Goal: Check status: Check status

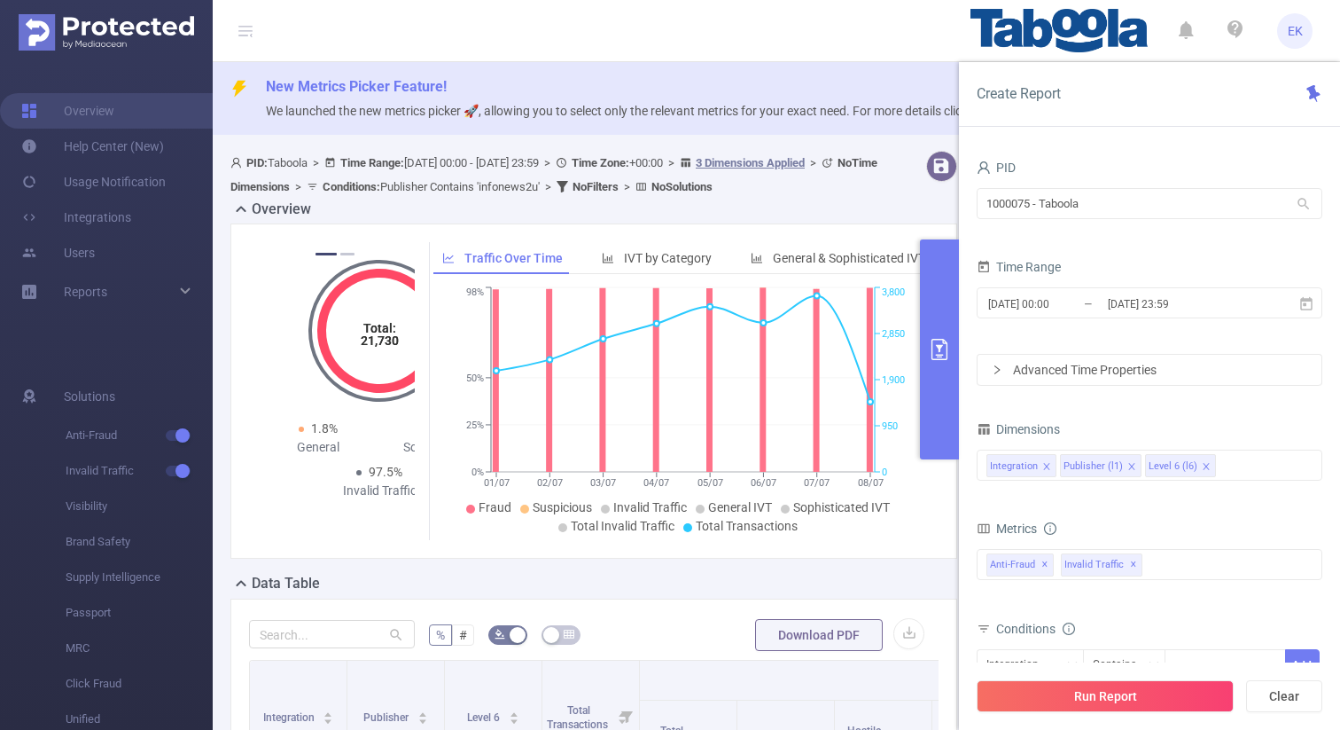
scroll to position [0, 705]
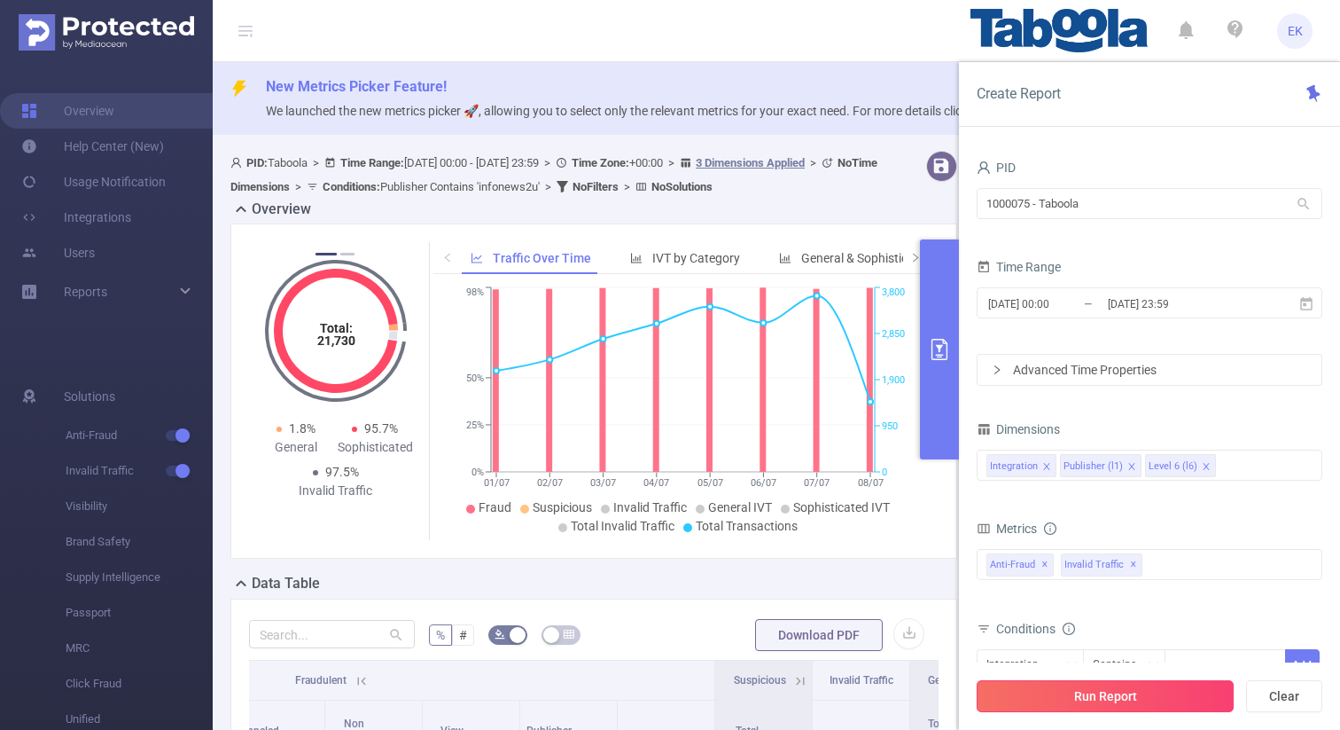
click at [1120, 708] on button "Run Report" at bounding box center [1105, 696] width 257 height 32
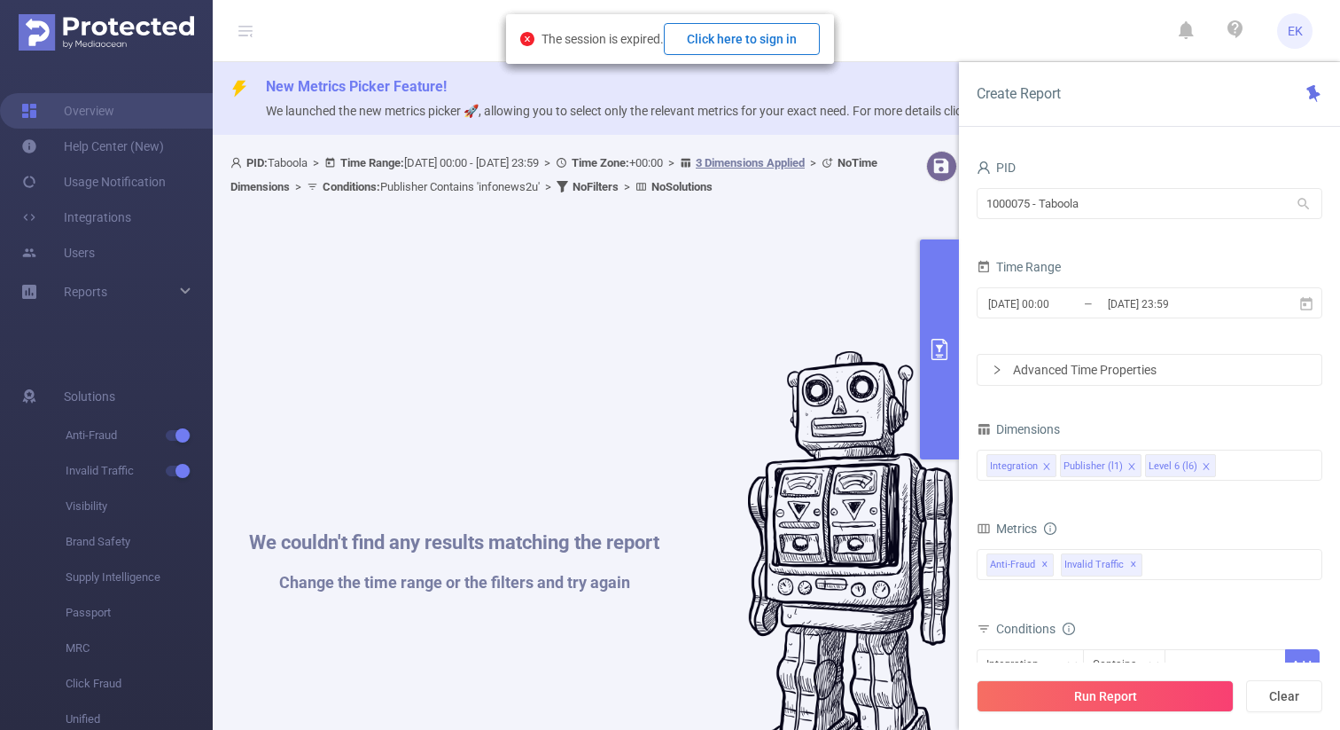
click at [759, 39] on button "Click here to sign in" at bounding box center [742, 39] width 156 height 32
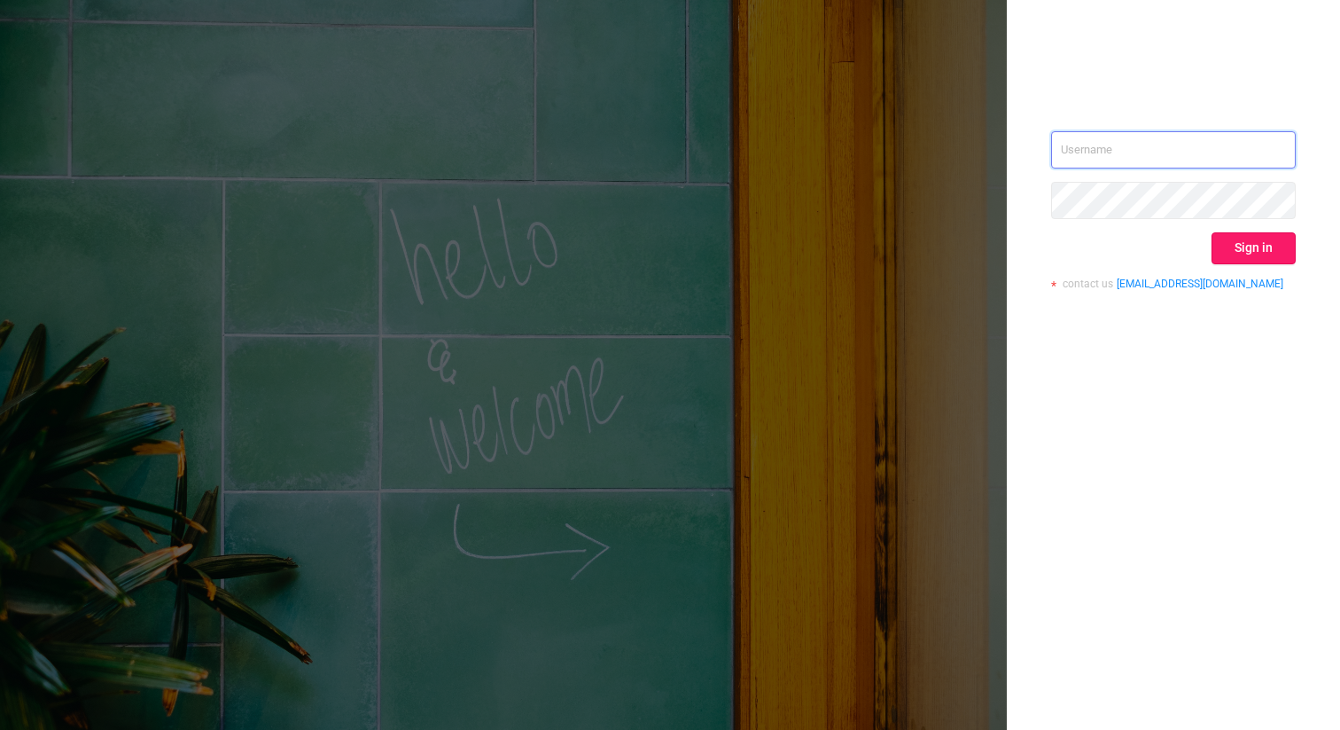
type input "elad.k@taboola.com"
click at [1252, 240] on button "Sign in" at bounding box center [1254, 248] width 84 height 32
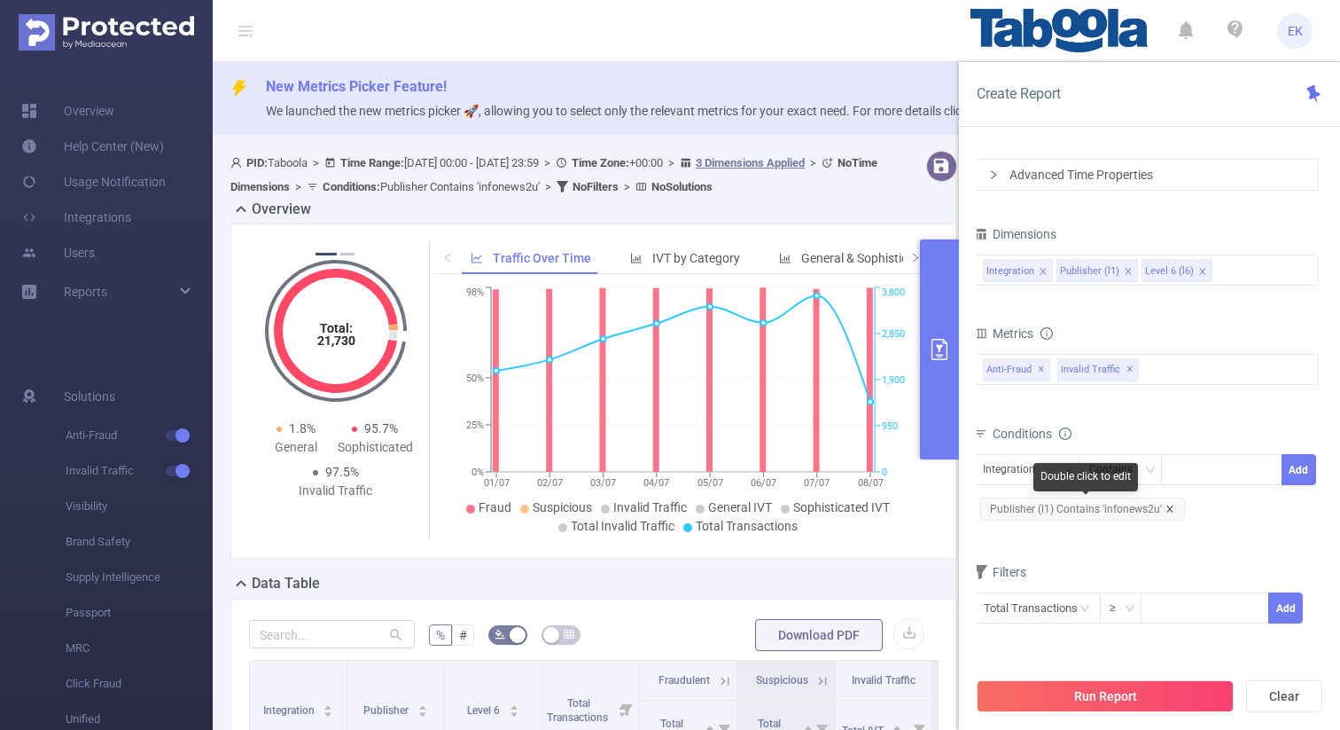
click at [1168, 506] on icon "icon: close" at bounding box center [1170, 508] width 9 height 9
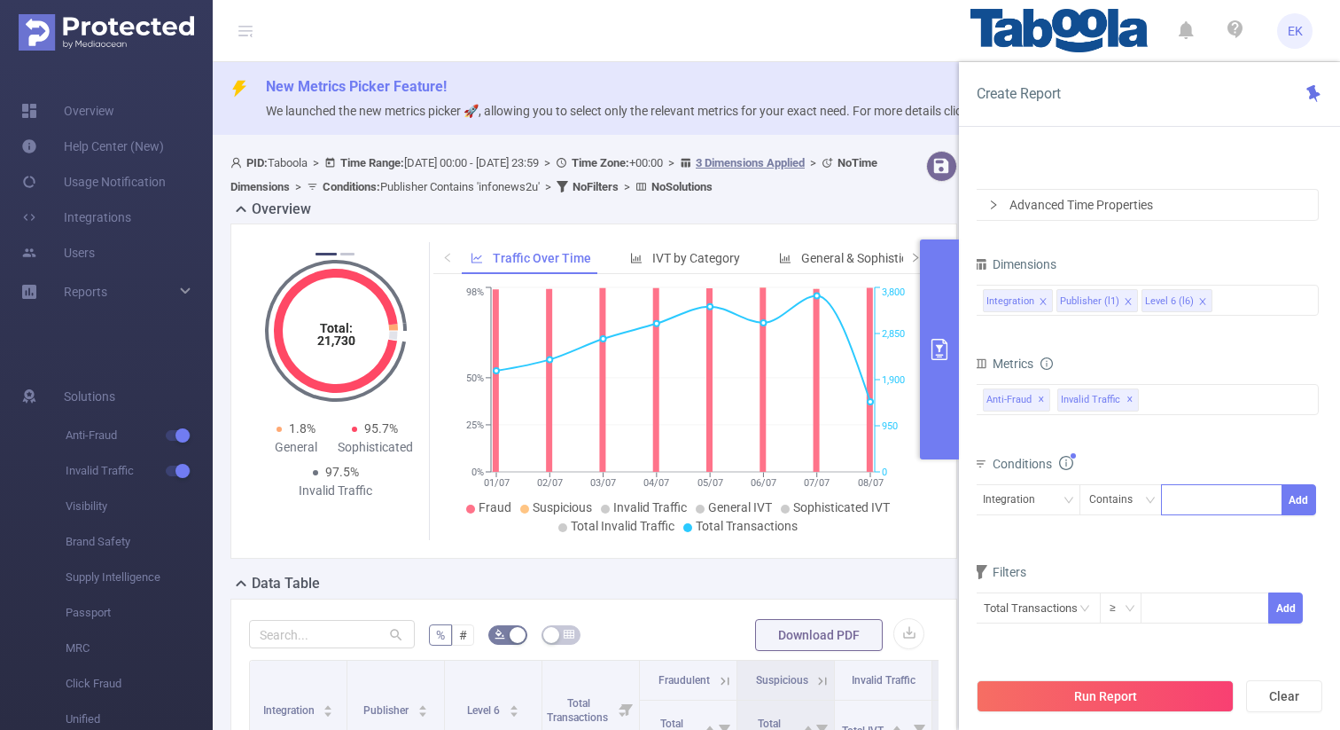
click at [1198, 497] on div at bounding box center [1222, 499] width 102 height 29
type input "d"
type input "cloundads"
click at [1020, 503] on div "Integration" at bounding box center [1015, 499] width 65 height 29
click at [1015, 562] on li "Publisher (l1)" at bounding box center [1026, 565] width 107 height 28
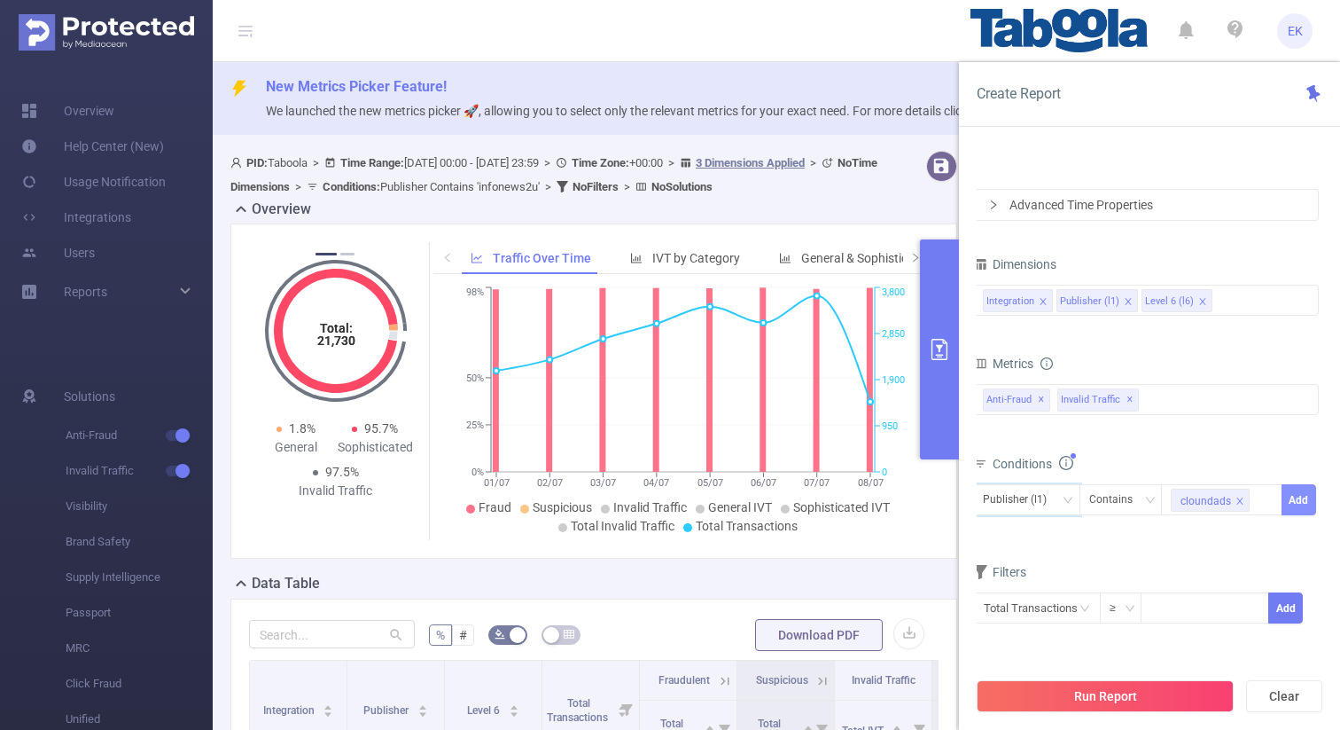
click at [1293, 504] on button "Add" at bounding box center [1299, 499] width 35 height 31
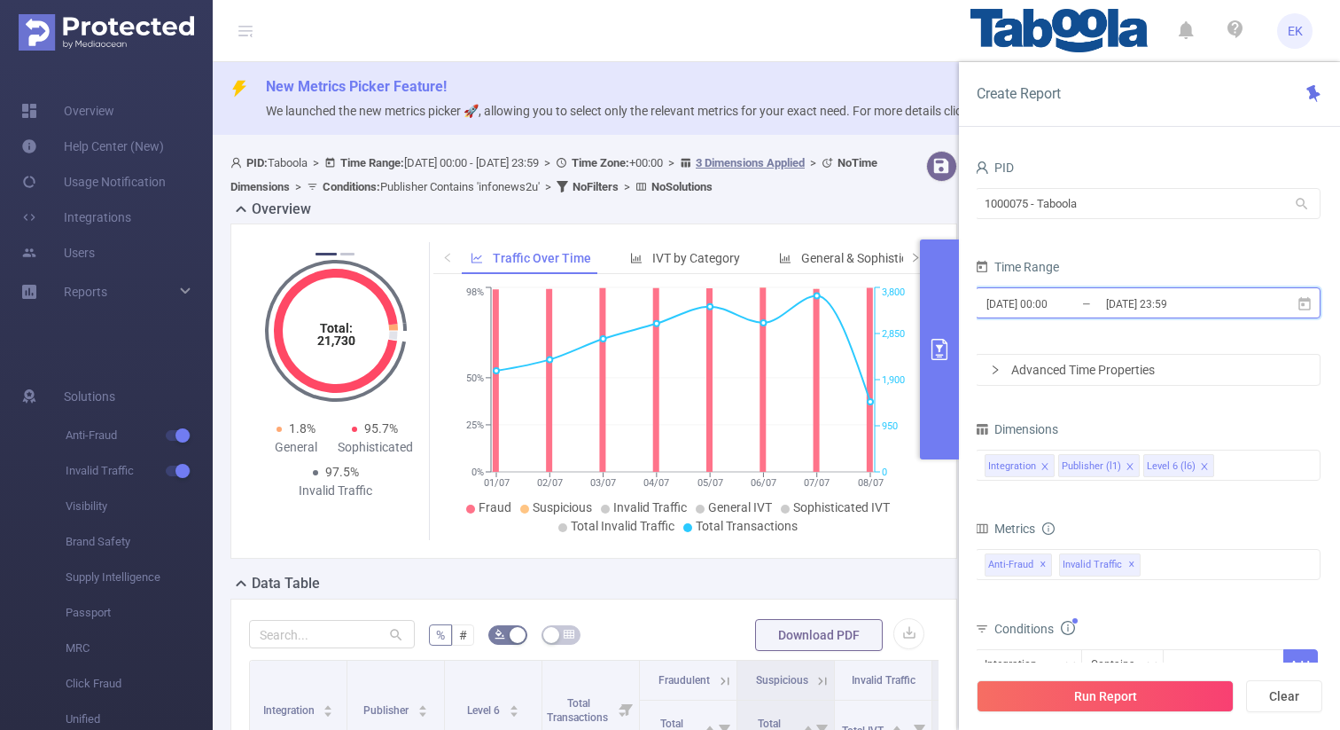
click at [1293, 301] on span "2025-07-01 00:00 _ 2025-07-31 23:59" at bounding box center [1148, 302] width 346 height 31
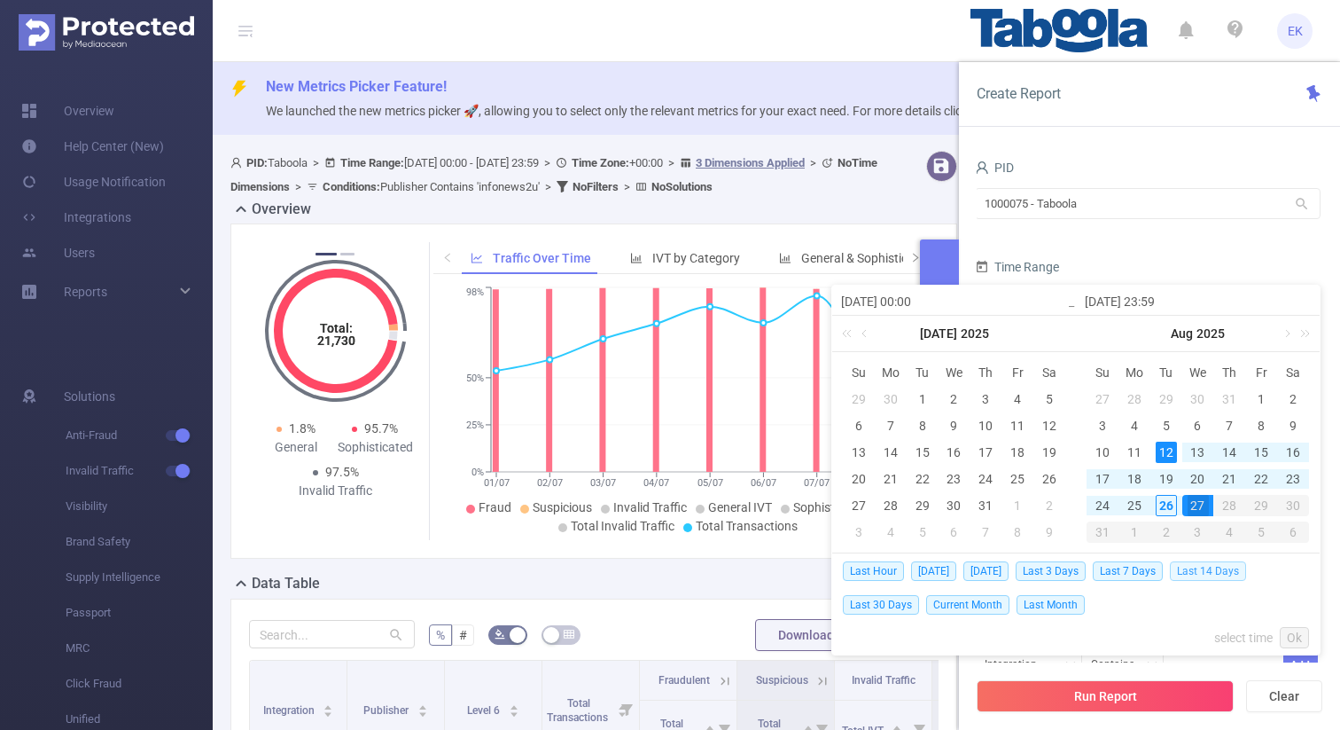
click at [1203, 571] on span "Last 14 Days" at bounding box center [1208, 571] width 76 height 20
type input "2025-08-12 00:00"
type input "2025-08-26 23:59"
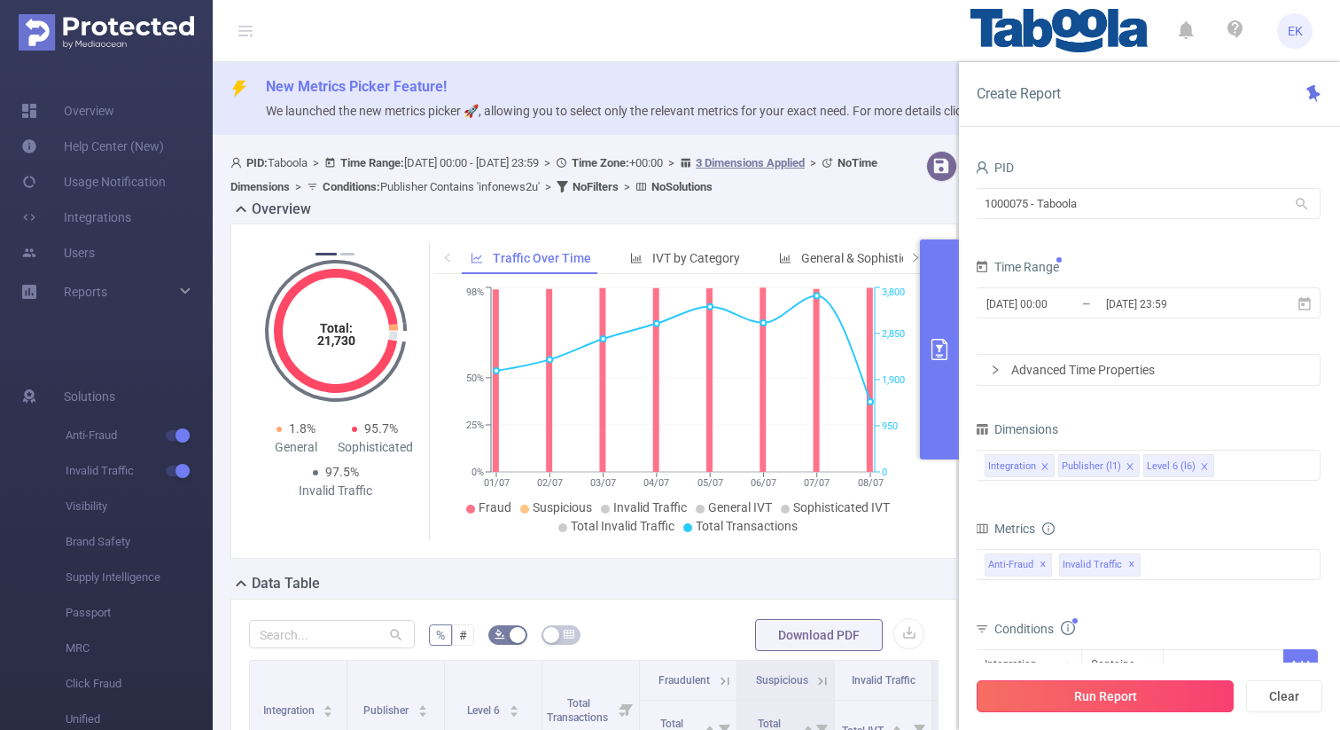
click at [1113, 699] on button "Run Report" at bounding box center [1105, 696] width 257 height 32
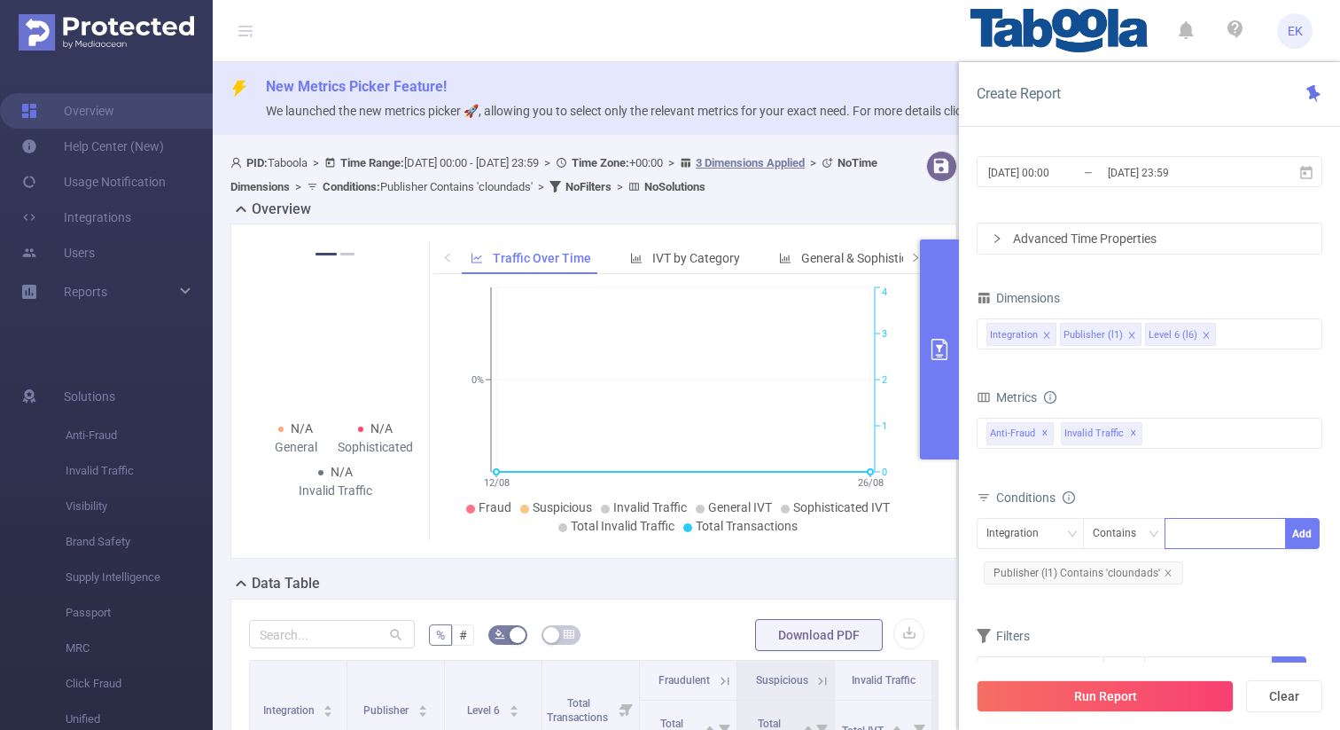
click at [1203, 528] on div at bounding box center [1226, 533] width 102 height 29
paste input "cruiseguidejournal"
type input "cruiseguidejournal"
click at [1207, 579] on li "cruiseguidejournal" at bounding box center [1235, 570] width 140 height 28
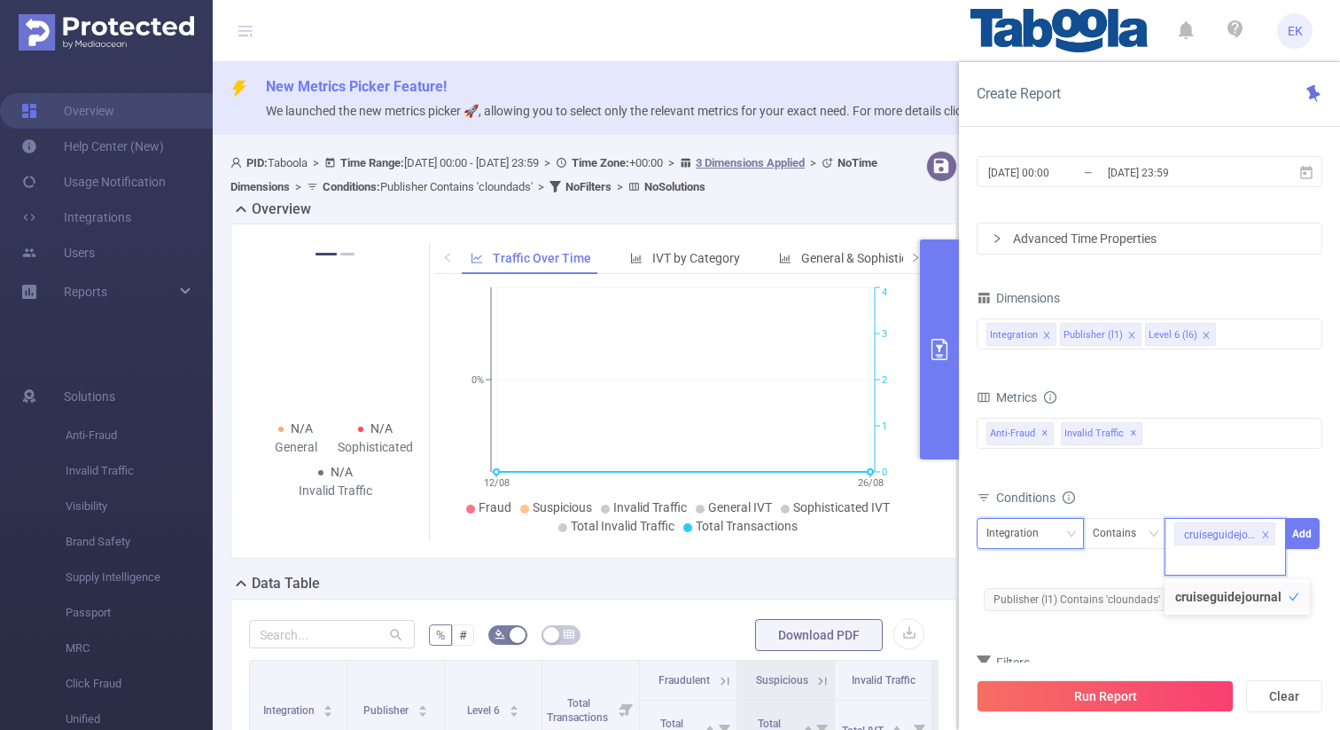
click at [1027, 542] on div "Integration" at bounding box center [1019, 533] width 65 height 29
click at [1020, 595] on li "Publisher (l1)" at bounding box center [1030, 598] width 107 height 28
click at [1293, 536] on button "Add" at bounding box center [1303, 533] width 35 height 31
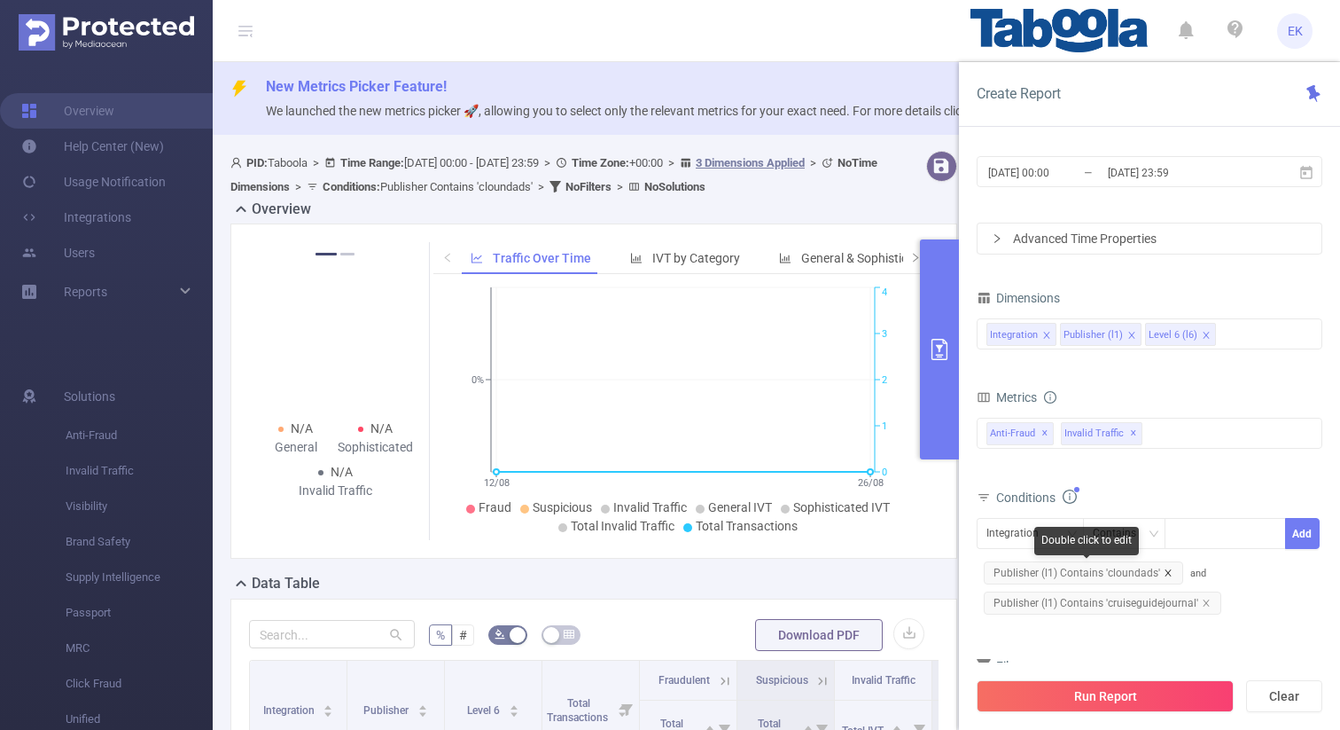
click at [1168, 573] on icon "icon: close" at bounding box center [1168, 572] width 9 height 9
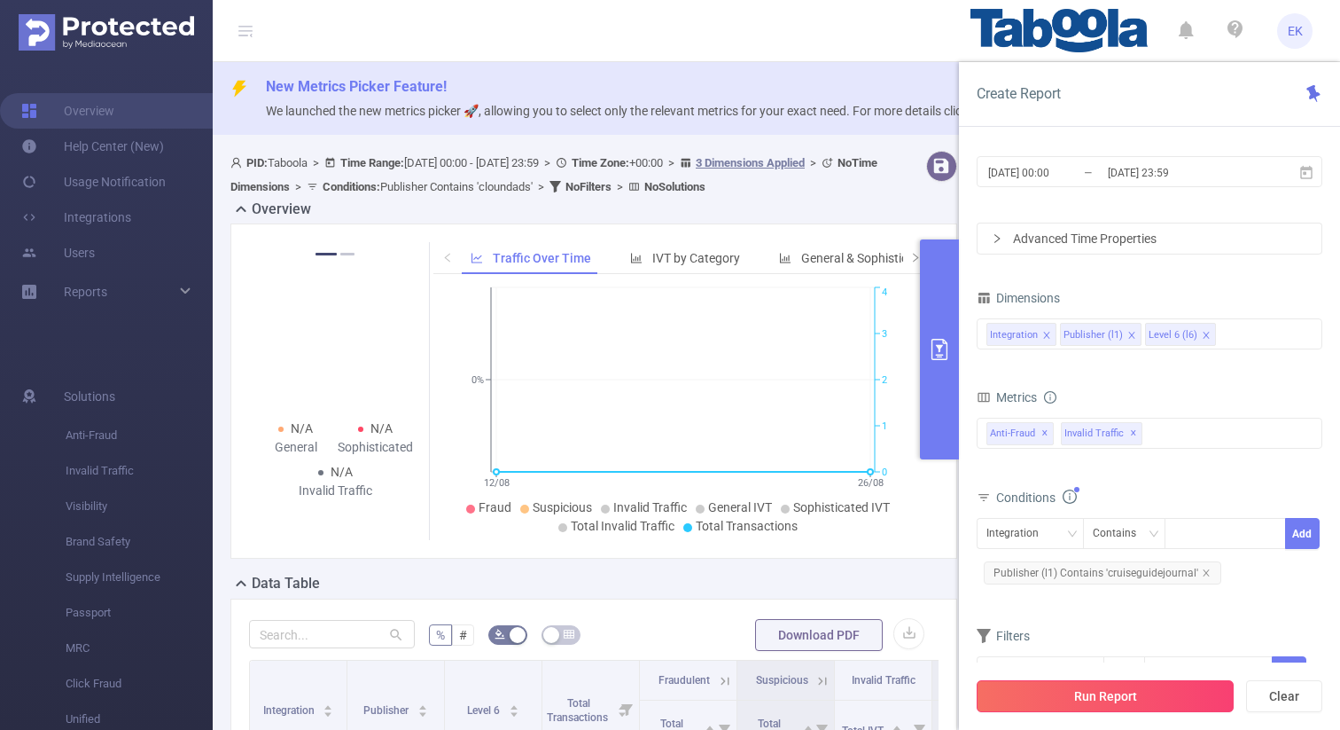
click at [1105, 692] on button "Run Report" at bounding box center [1105, 696] width 257 height 32
click at [1223, 543] on div at bounding box center [1226, 533] width 102 height 29
paste input "kidseducationfranchise"
type input "kidseducationfranchise"
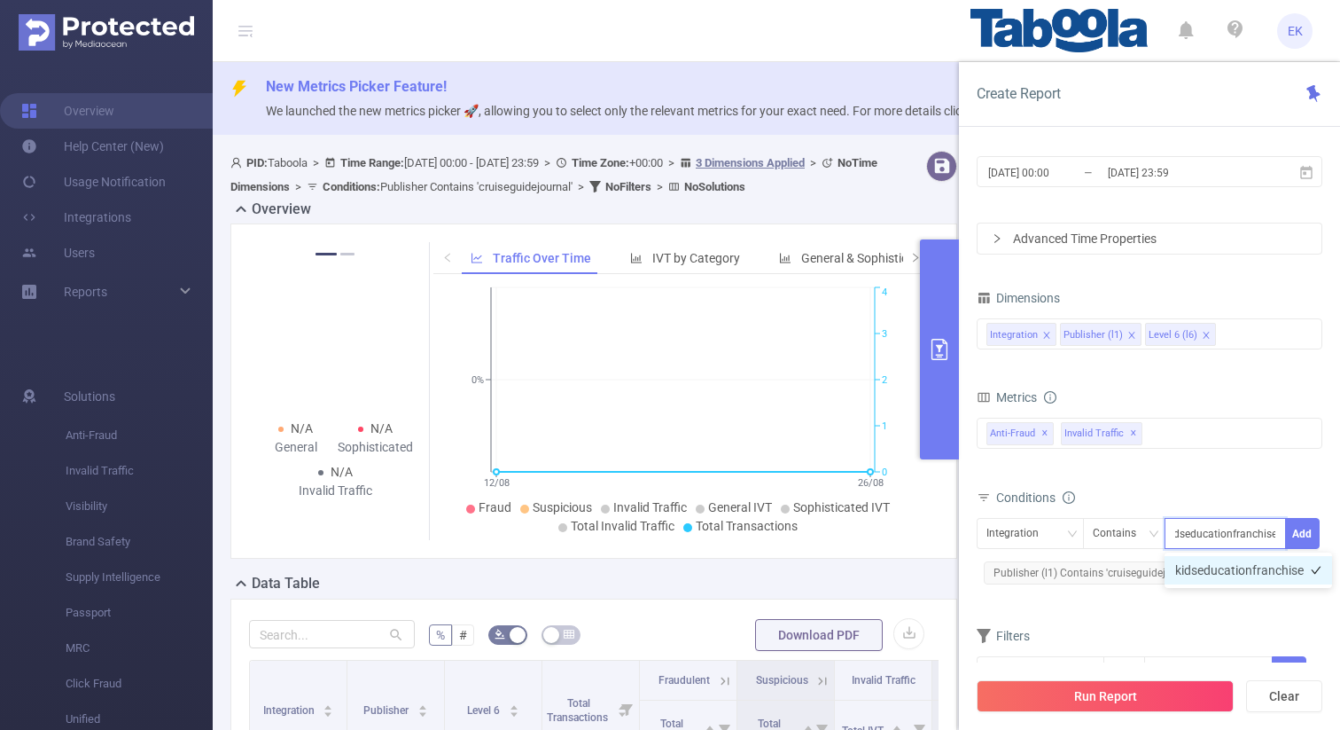
click at [1223, 583] on li "kidseducationfranchise" at bounding box center [1249, 570] width 168 height 28
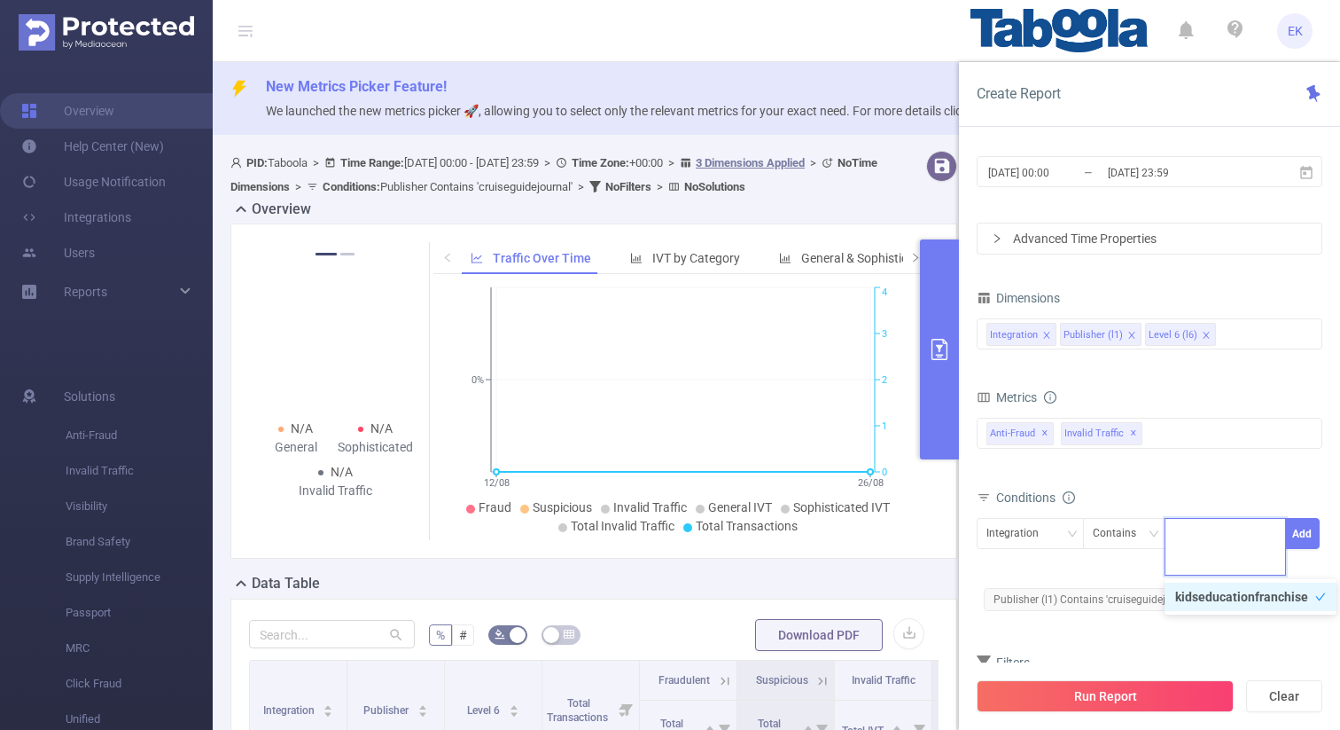
scroll to position [0, 0]
click at [1033, 534] on div "Integration" at bounding box center [1019, 533] width 65 height 29
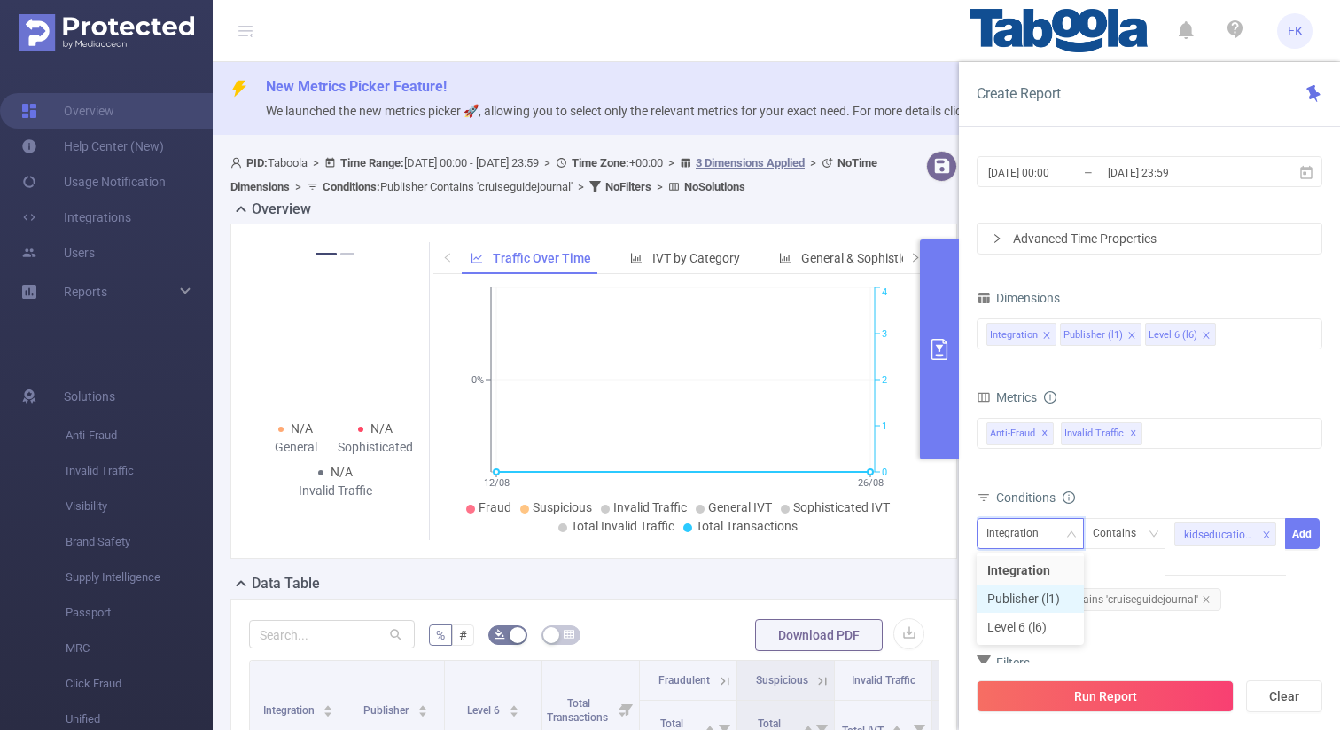
click at [1020, 590] on li "Publisher (l1)" at bounding box center [1030, 598] width 107 height 28
click at [1307, 534] on button "Add" at bounding box center [1303, 533] width 35 height 31
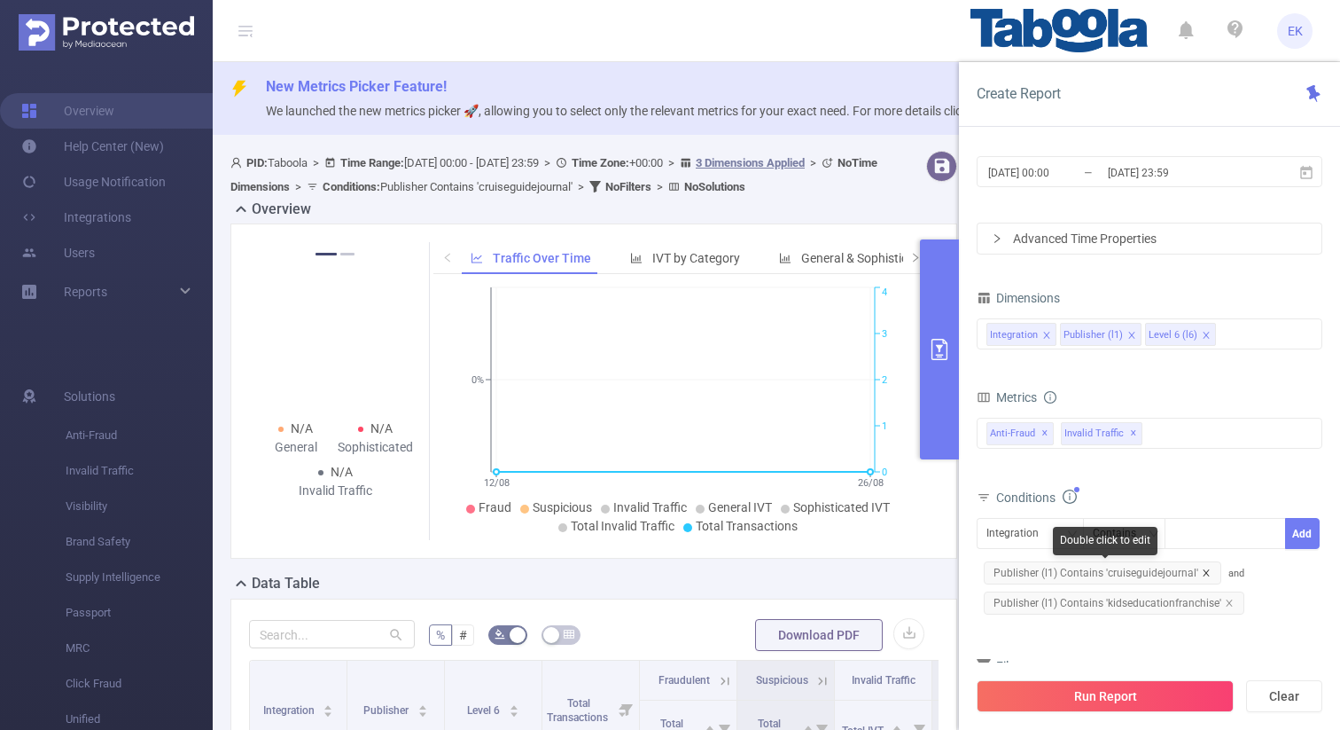
click at [1203, 574] on icon "icon: close" at bounding box center [1206, 572] width 6 height 6
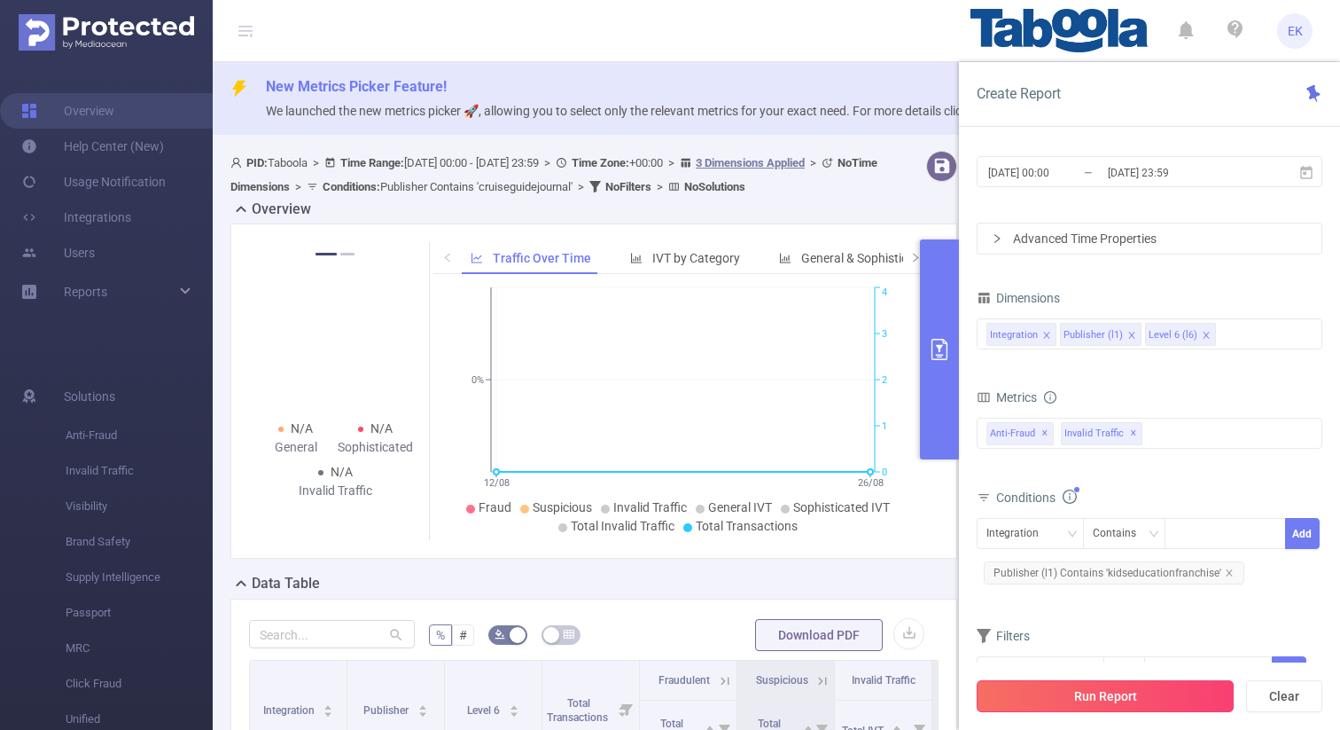
click at [1123, 699] on button "Run Report" at bounding box center [1105, 696] width 257 height 32
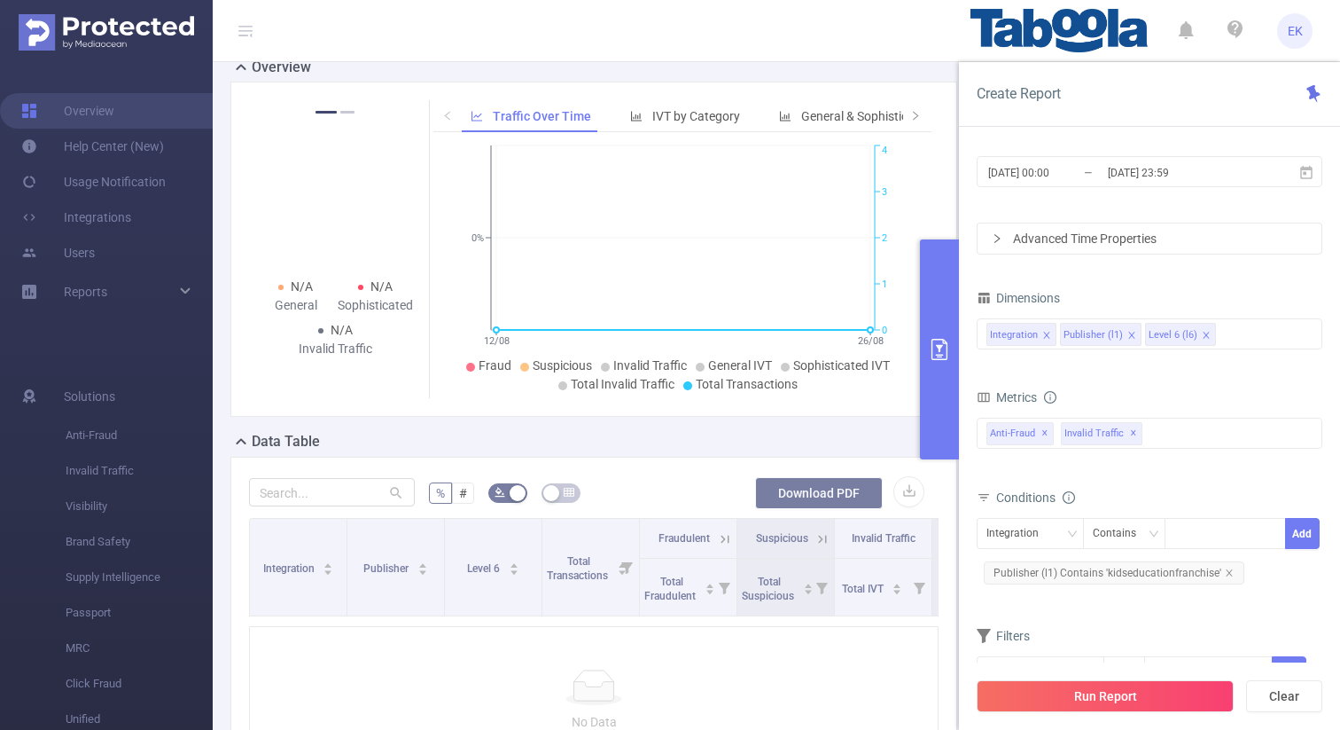
scroll to position [199, 0]
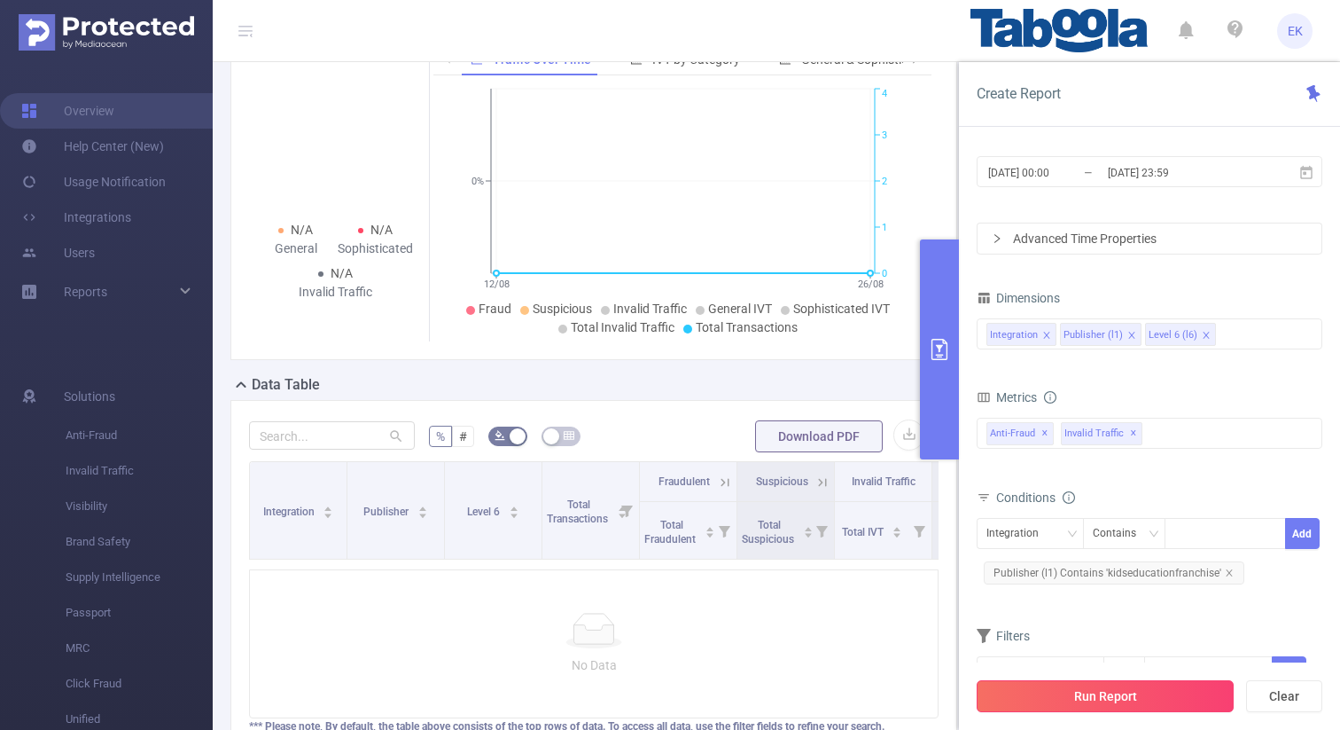
click at [1124, 685] on button "Run Report" at bounding box center [1105, 696] width 257 height 32
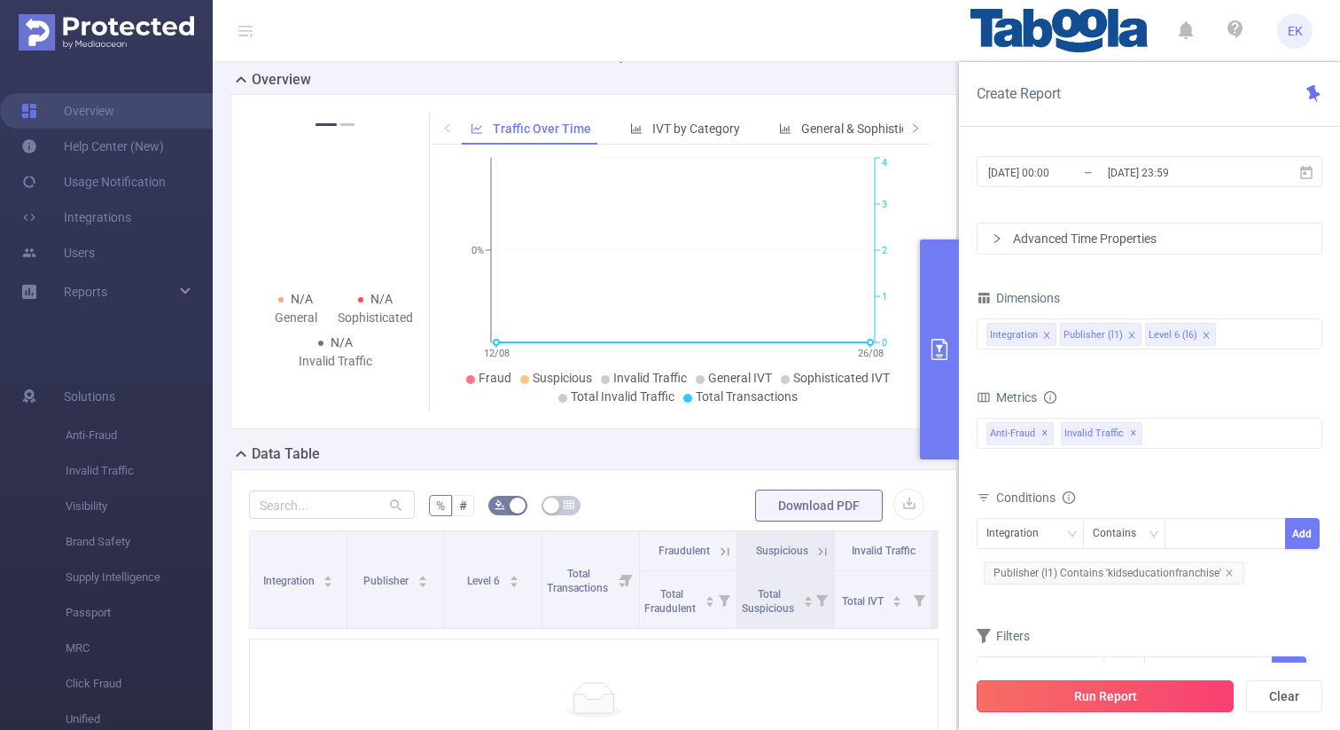
click at [1087, 705] on button "Run Report" at bounding box center [1105, 696] width 257 height 32
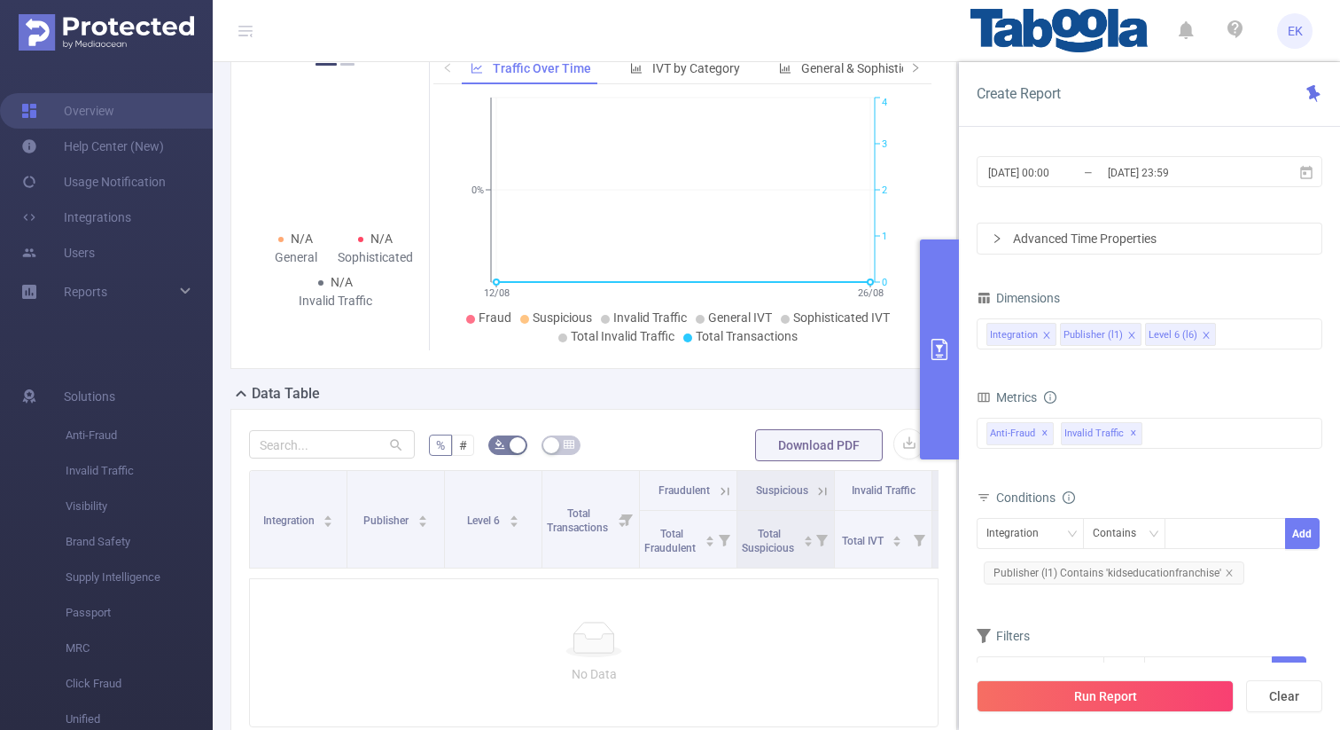
scroll to position [0, 0]
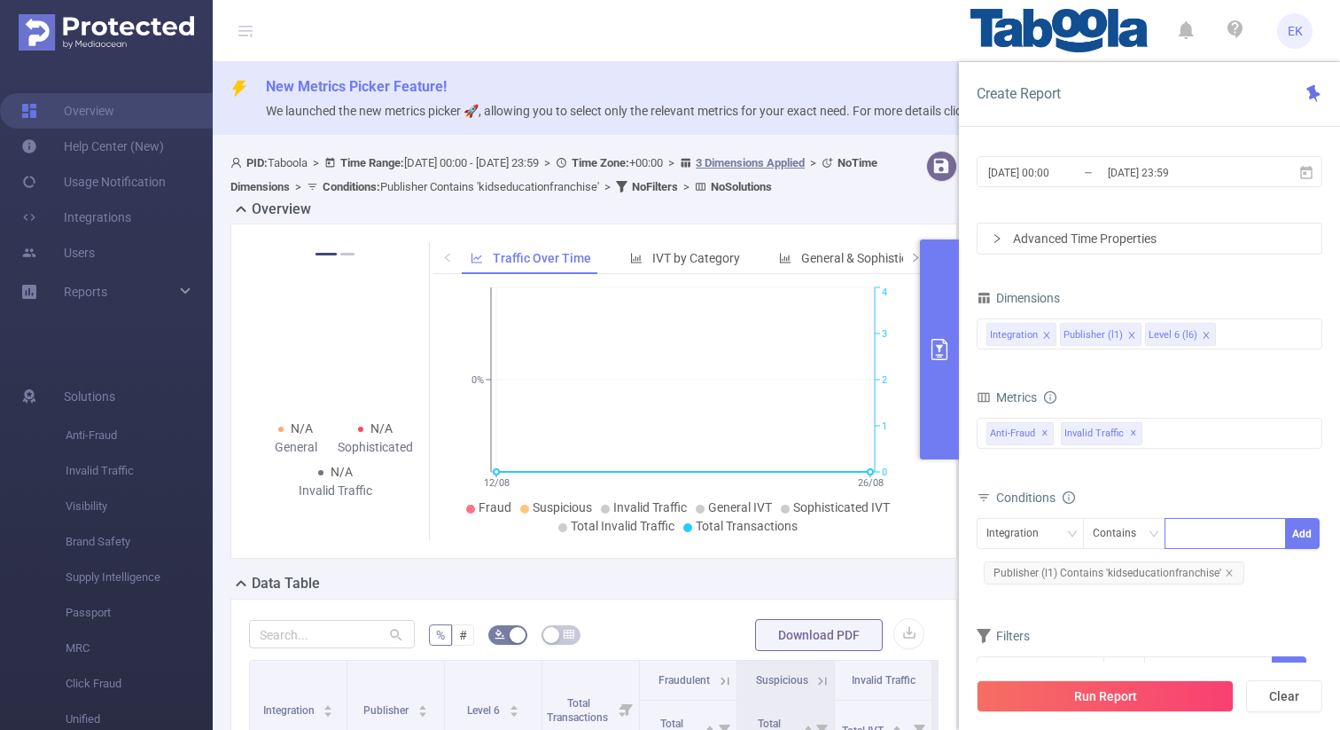
click at [1236, 531] on div at bounding box center [1226, 533] width 102 height 29
paste input "splendidthings"
type input "splendidthings"
click at [1044, 524] on div "Integration" at bounding box center [1019, 533] width 65 height 29
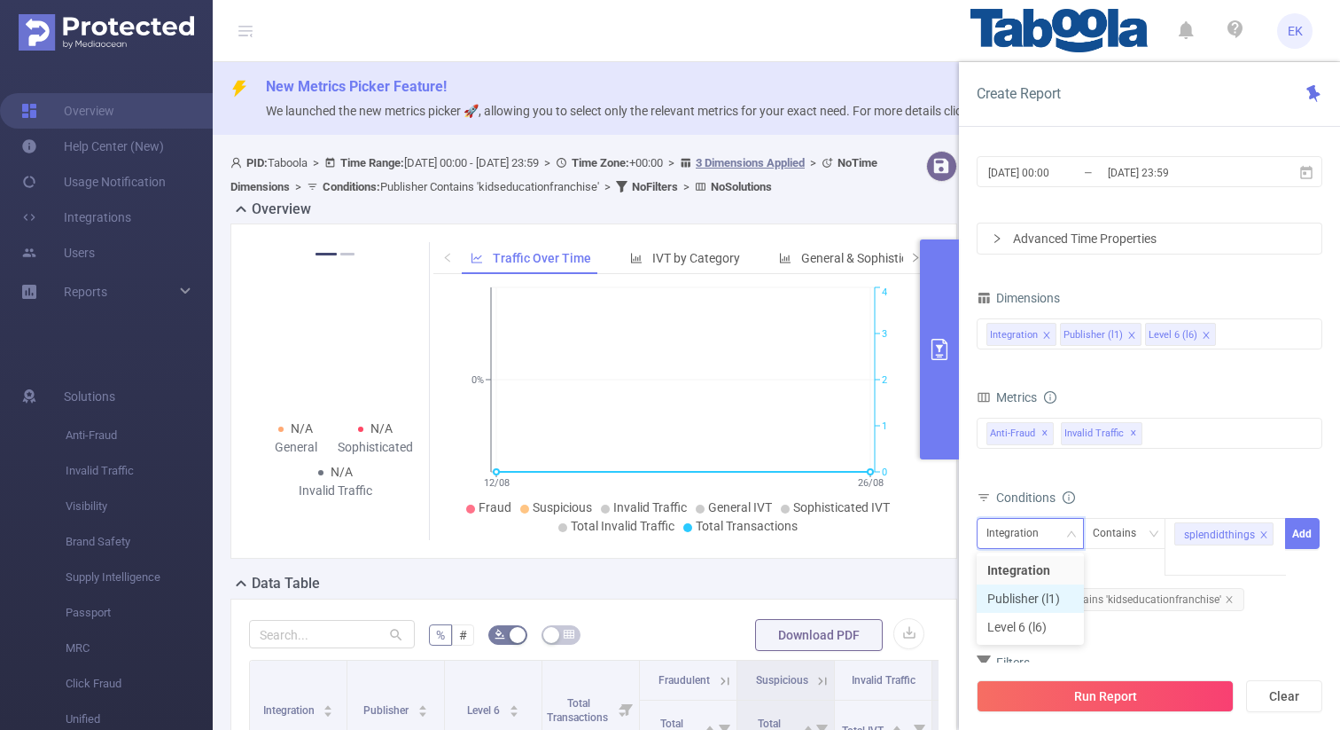
click at [1010, 598] on li "Publisher (l1)" at bounding box center [1030, 598] width 107 height 28
click at [1301, 536] on button "Add" at bounding box center [1303, 533] width 35 height 31
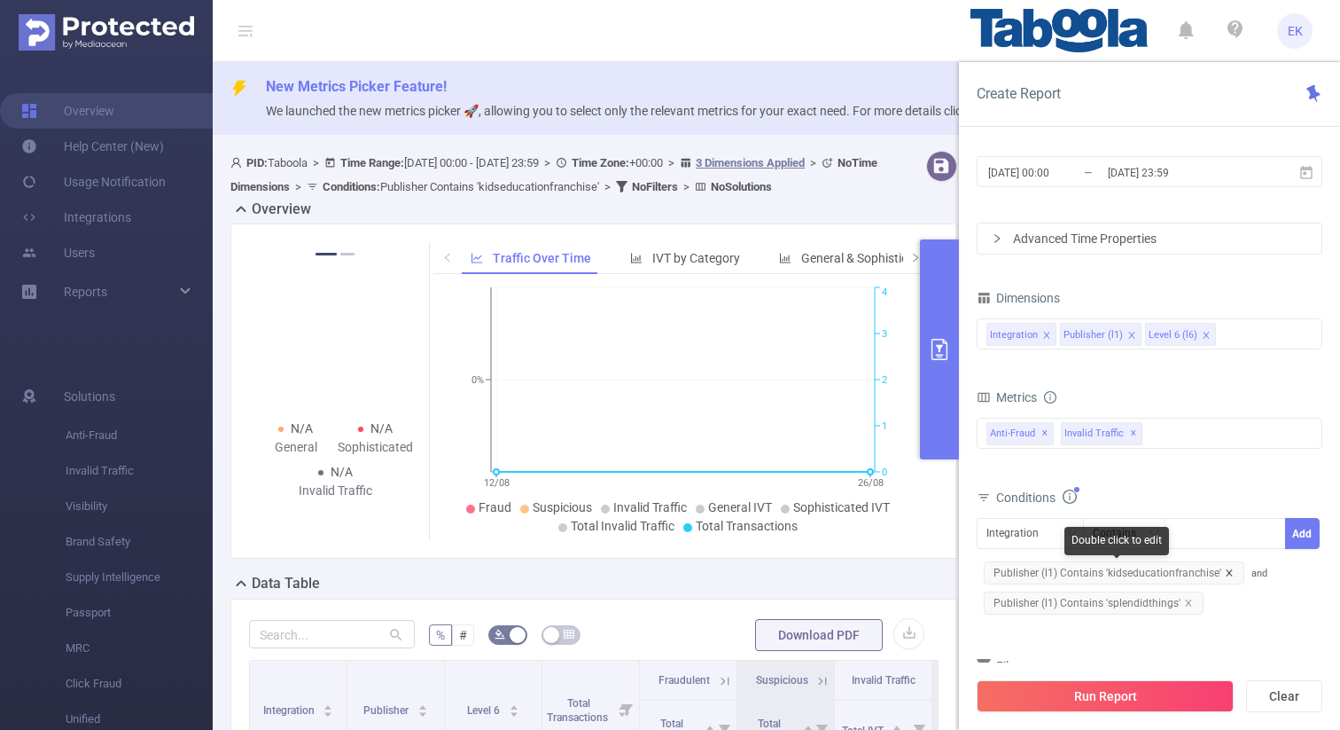
click at [1226, 571] on icon "icon: close" at bounding box center [1229, 572] width 9 height 9
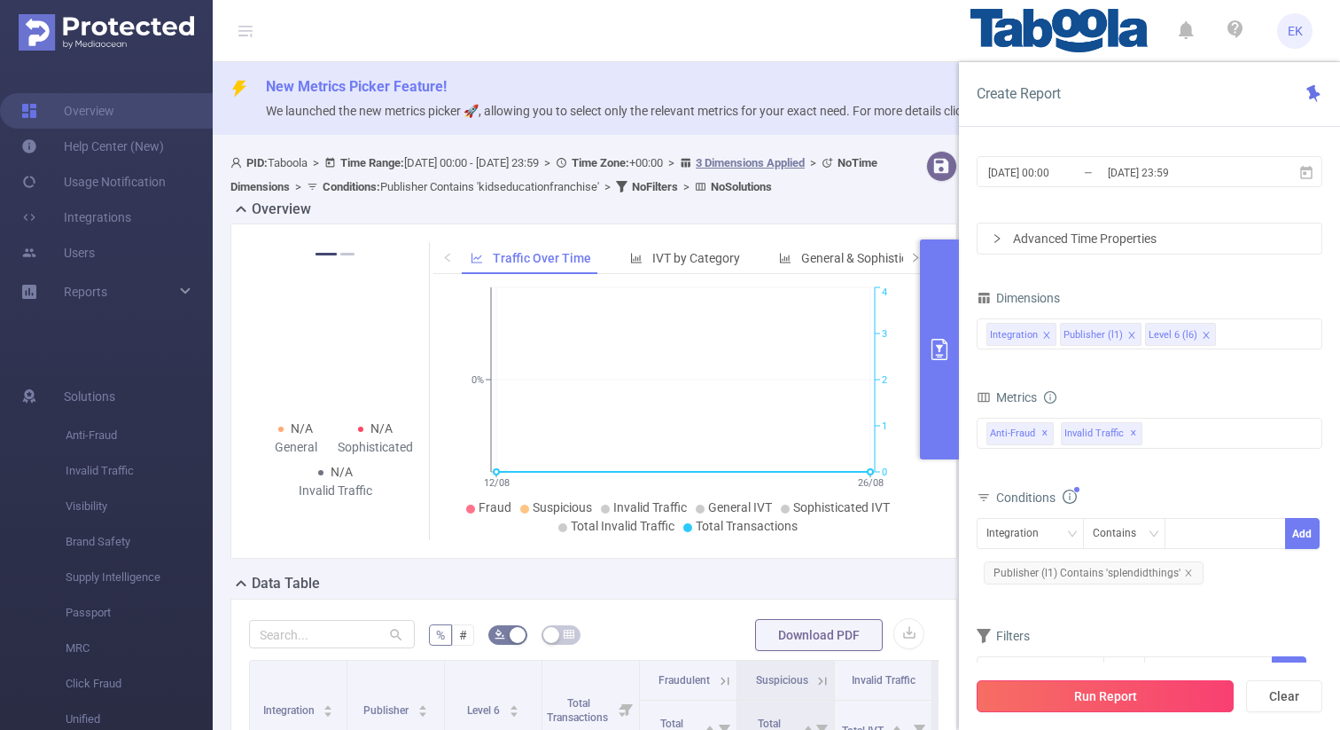
click at [1146, 691] on button "Run Report" at bounding box center [1105, 696] width 257 height 32
